Goal: Check status: Check status

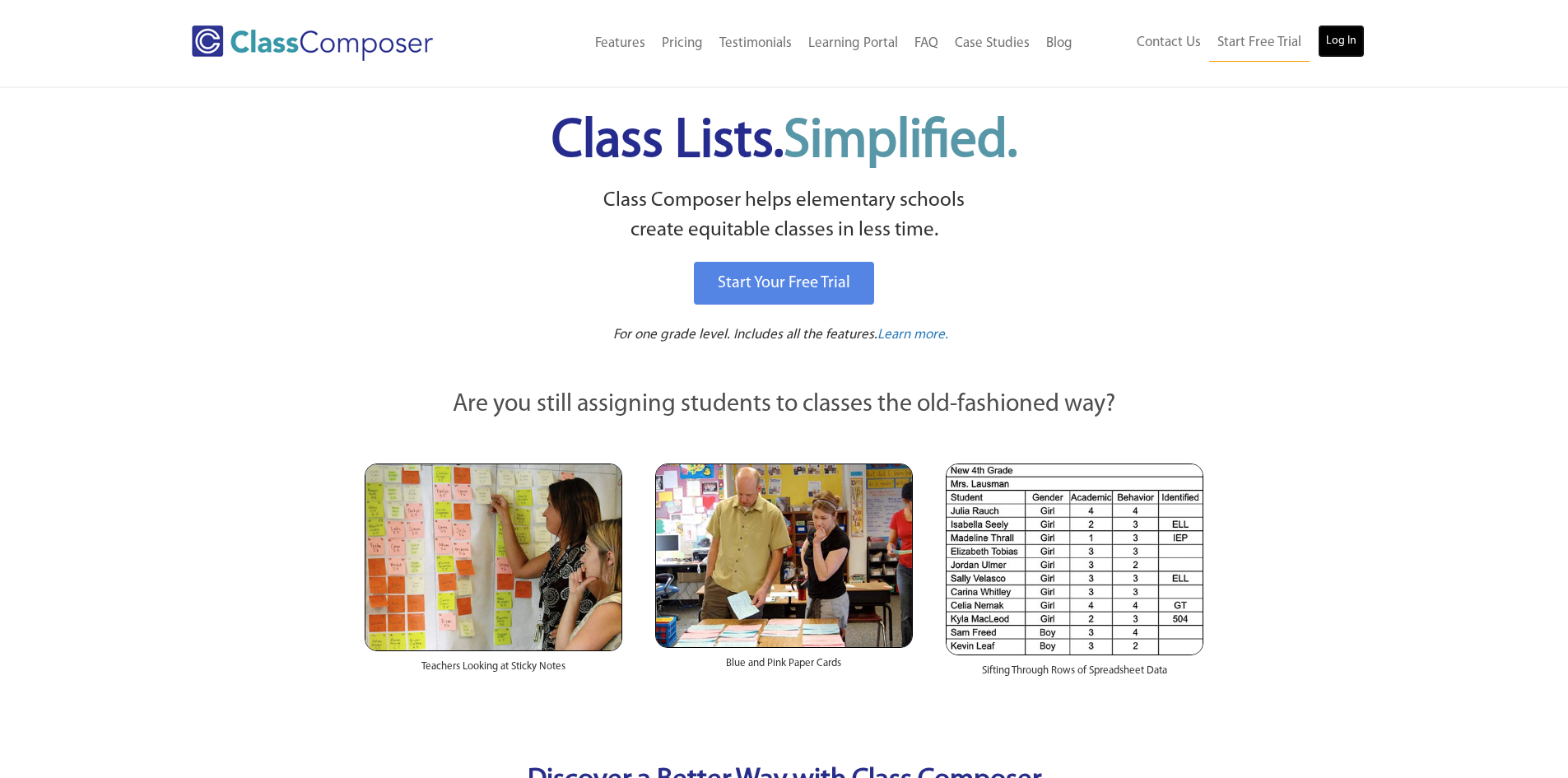
click at [1339, 49] on link "Log In" at bounding box center [1341, 40] width 47 height 33
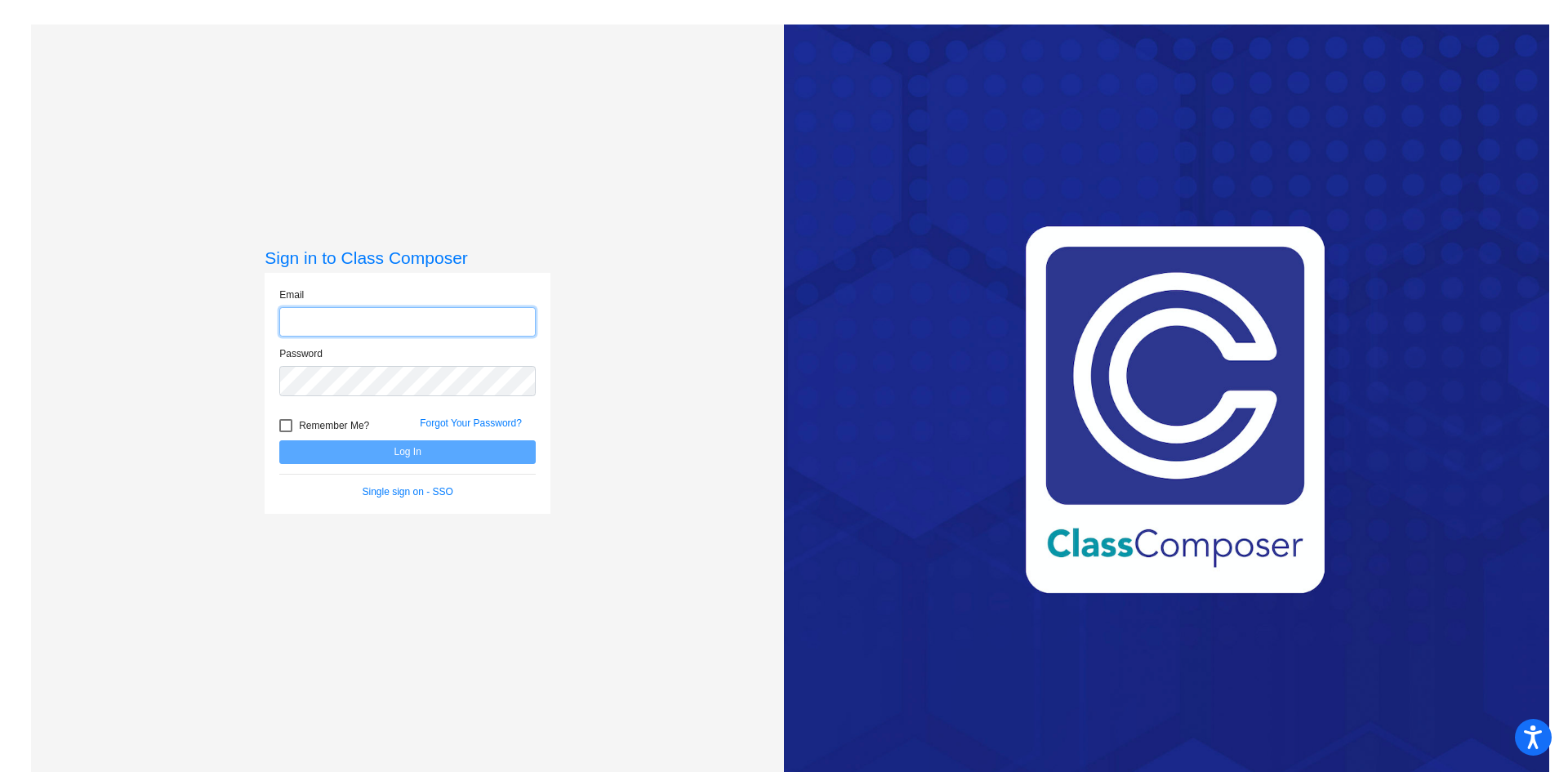
click at [310, 325] on input "email" at bounding box center [407, 322] width 257 height 30
type input "cseago@sintonisd.net"
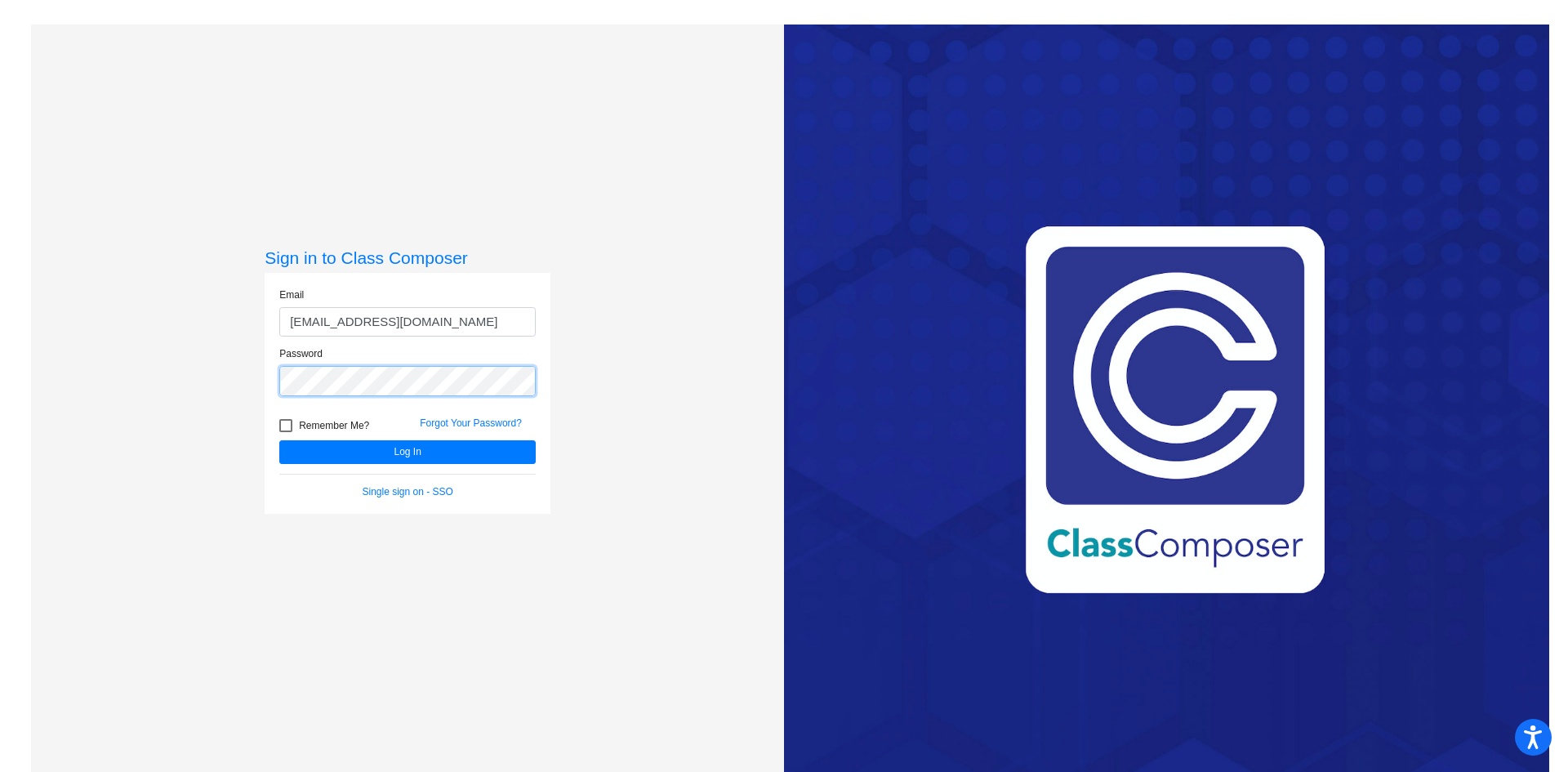
click at [279, 441] on button "Log In" at bounding box center [407, 452] width 257 height 23
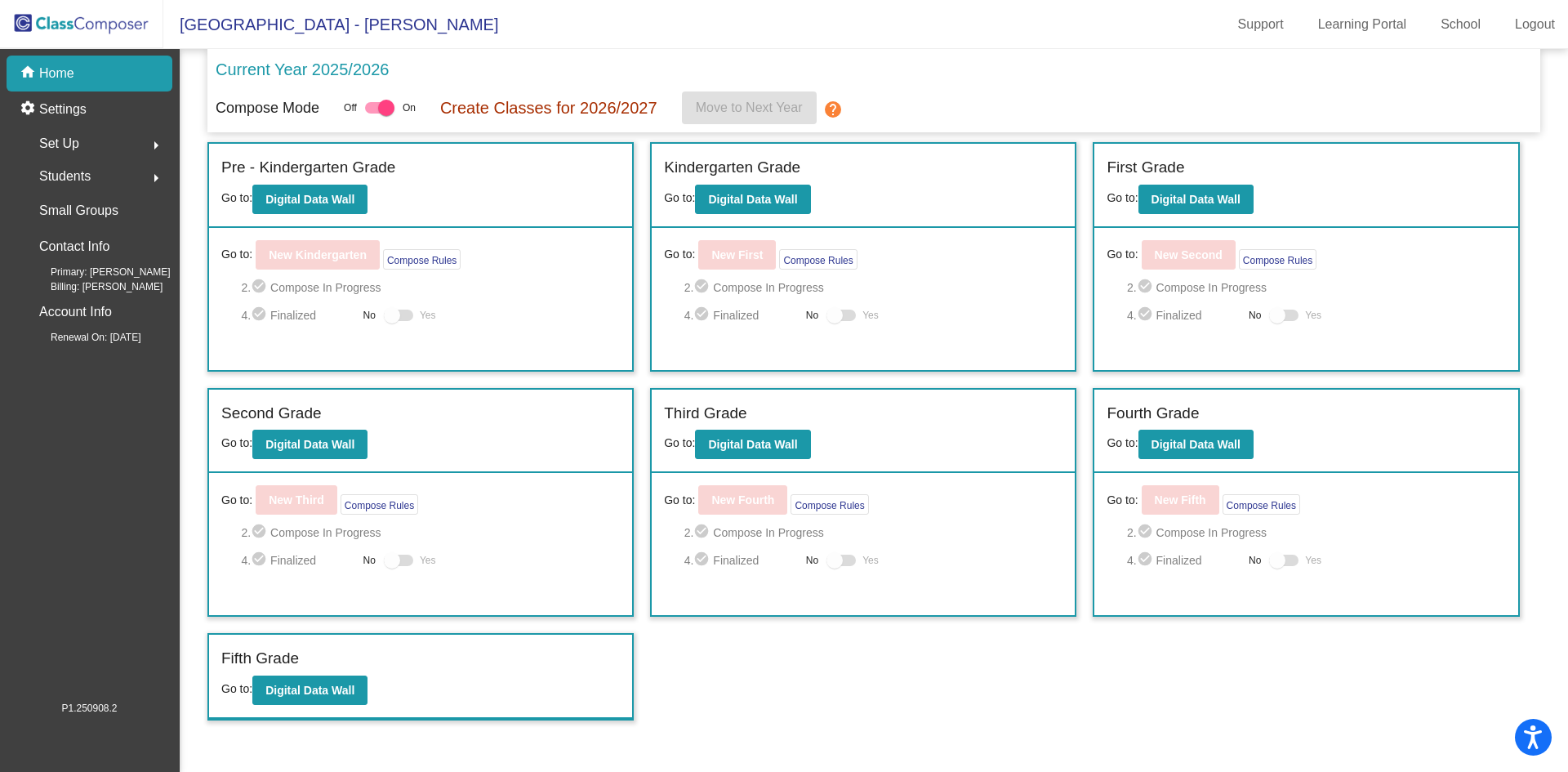
click at [682, 452] on div "Third Grade Go to: Digital Data Wall" at bounding box center [862, 431] width 423 height 84
click at [710, 451] on button "Digital Data Wall" at bounding box center [752, 444] width 115 height 30
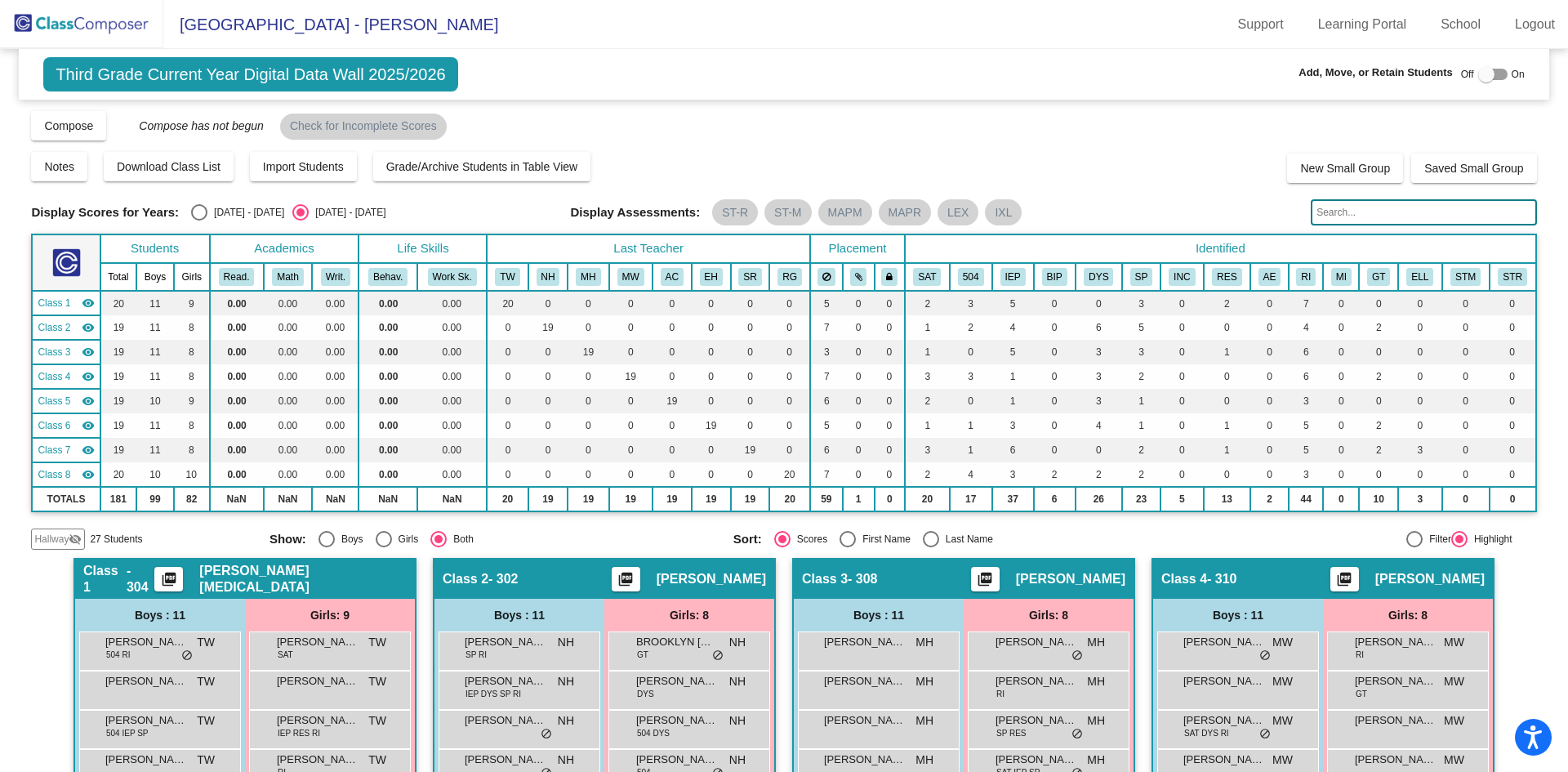
click at [90, 34] on img at bounding box center [81, 24] width 163 height 49
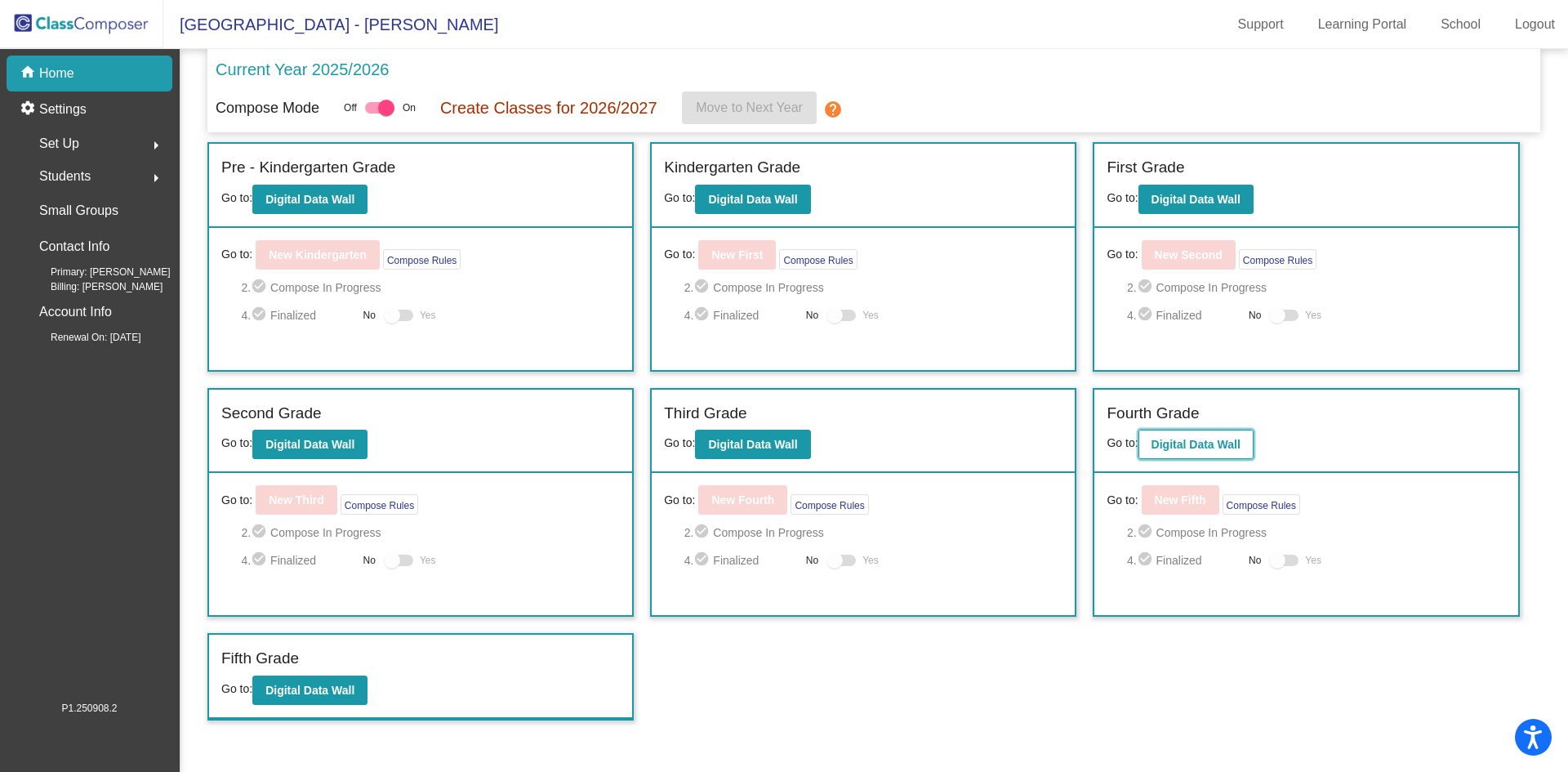
click at [1186, 450] on b "Digital Data Wall" at bounding box center [1196, 444] width 89 height 13
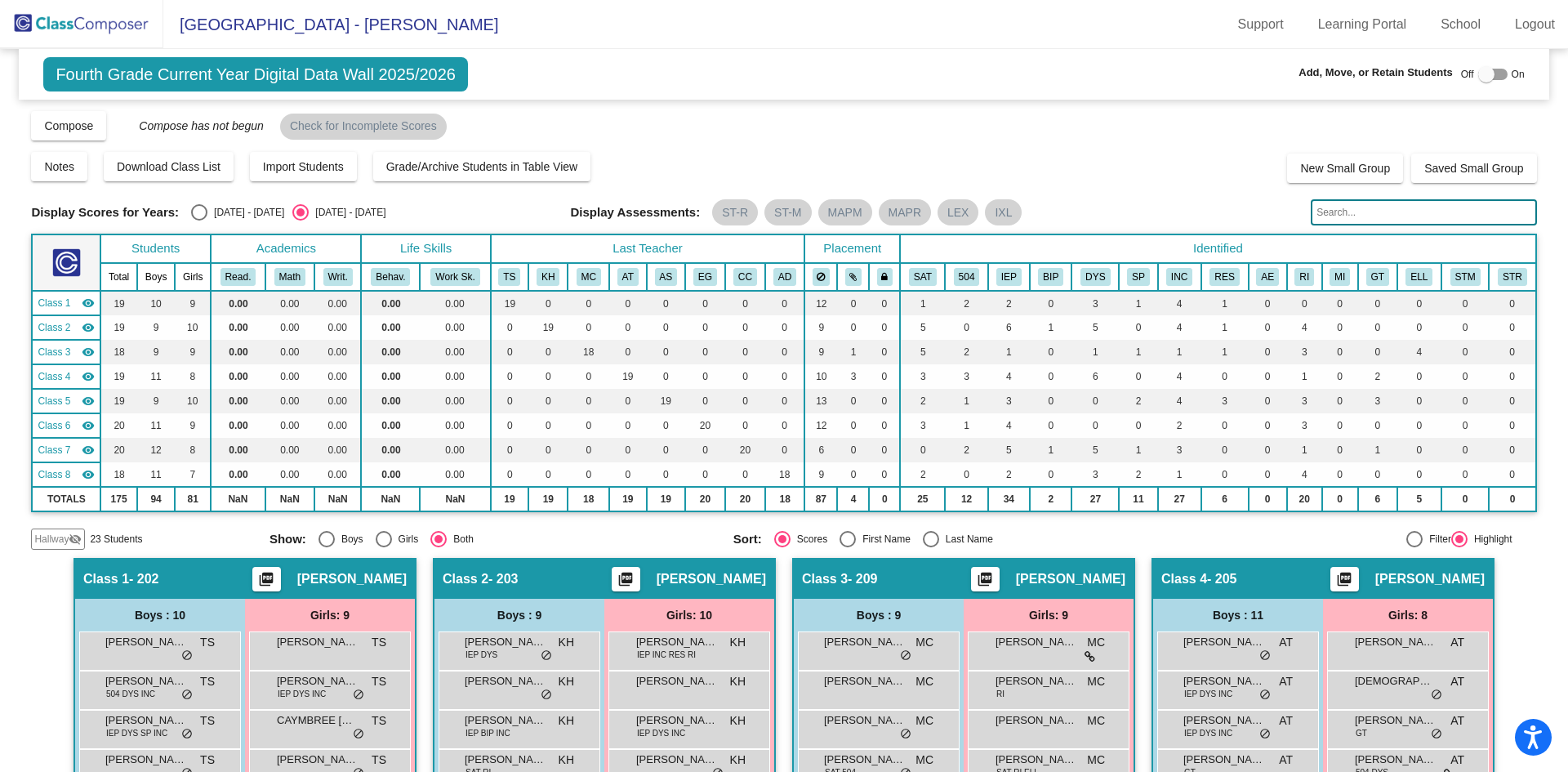
click at [111, 14] on img at bounding box center [81, 24] width 163 height 49
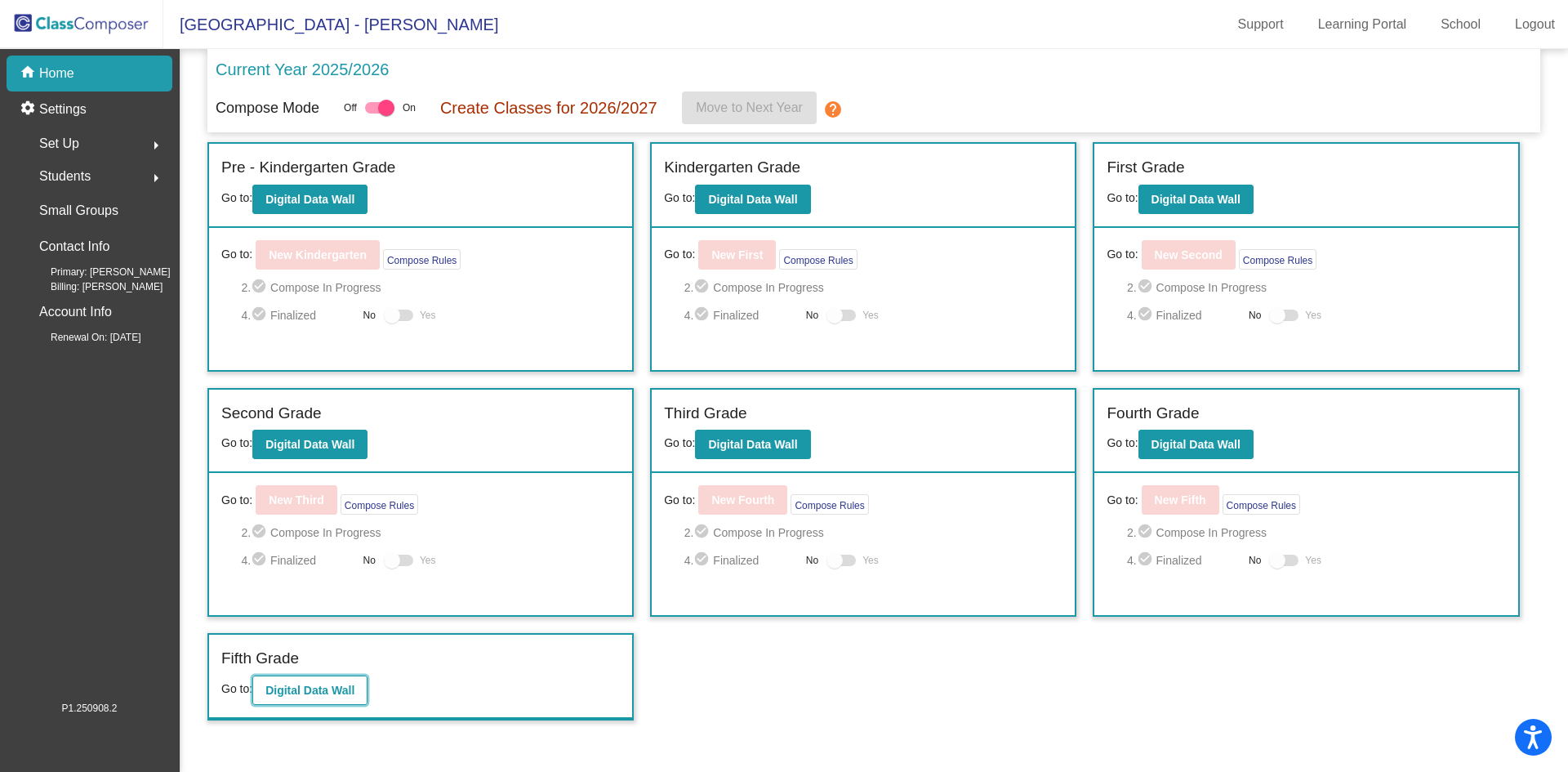
click at [308, 681] on button "Digital Data Wall" at bounding box center [309, 691] width 115 height 30
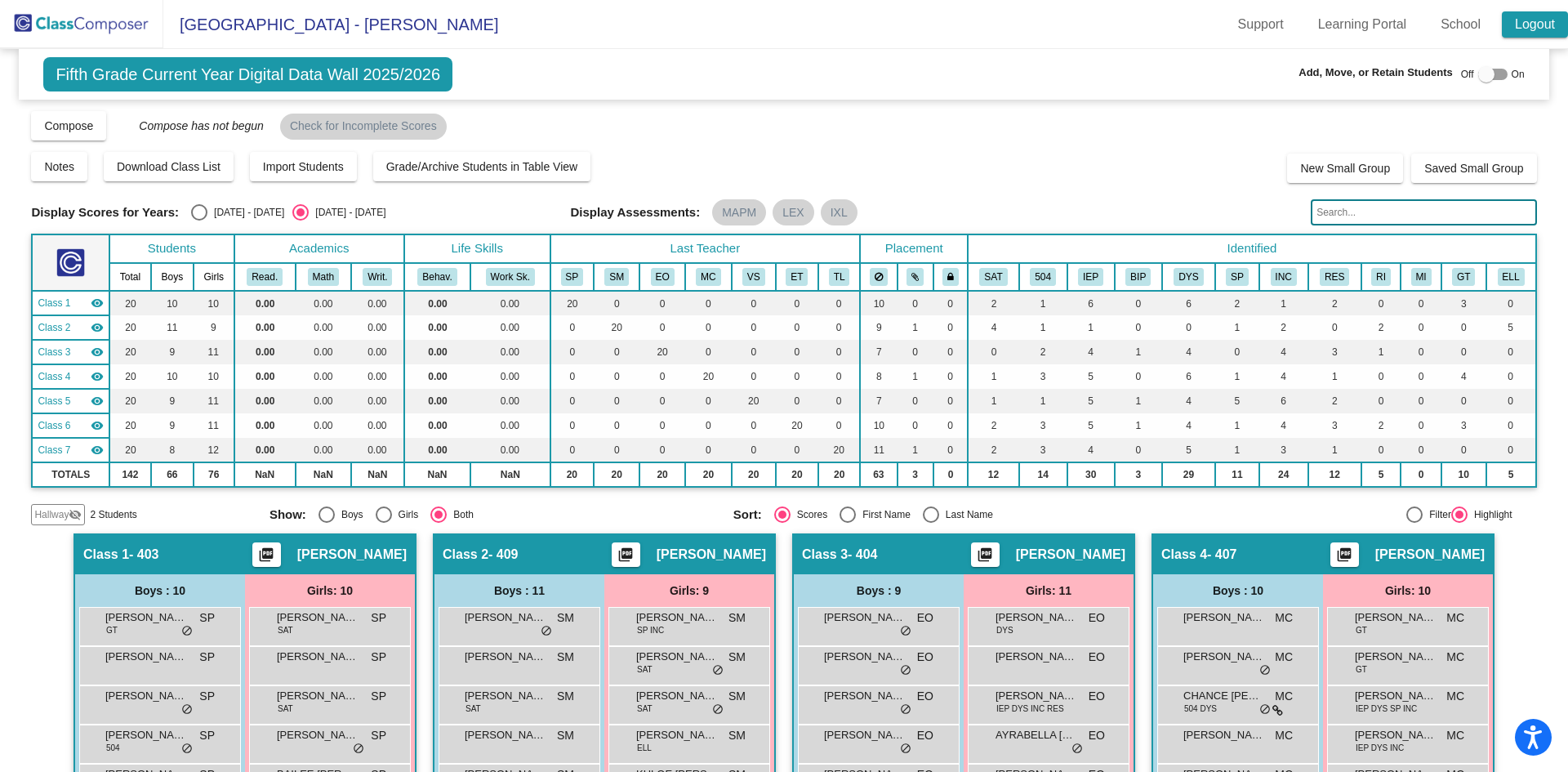
click at [1554, 29] on link "Logout" at bounding box center [1534, 24] width 66 height 26
